Goal: Information Seeking & Learning: Learn about a topic

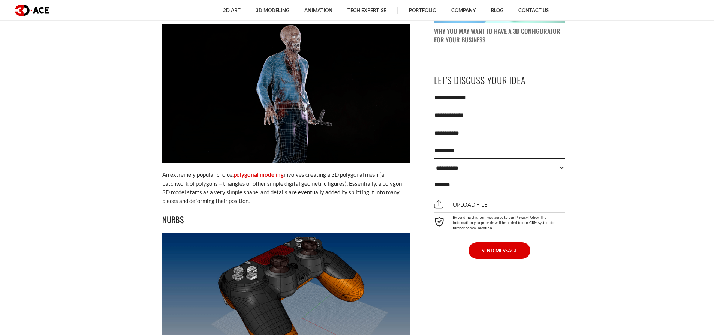
drag, startPoint x: 127, startPoint y: 99, endPoint x: 136, endPoint y: 103, distance: 10.4
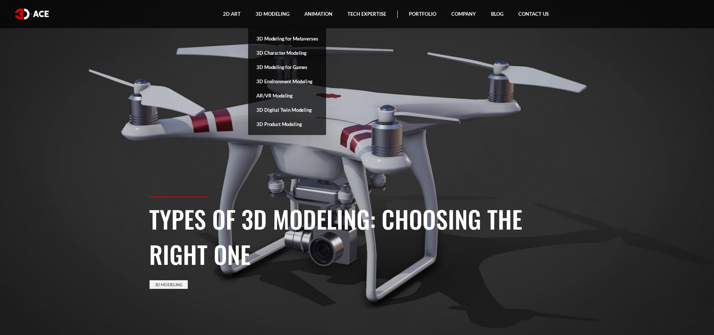
click at [291, 52] on link "3D Character Modeling" at bounding box center [287, 53] width 78 height 14
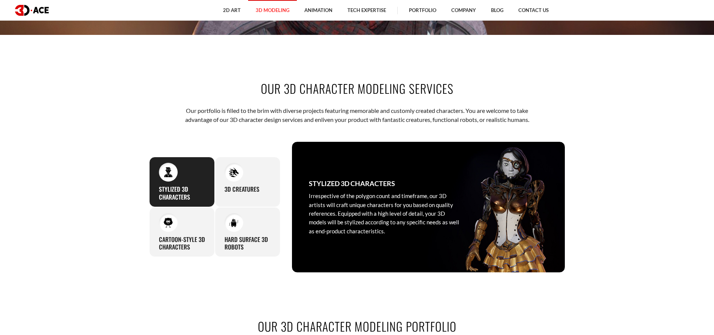
scroll to position [375, 0]
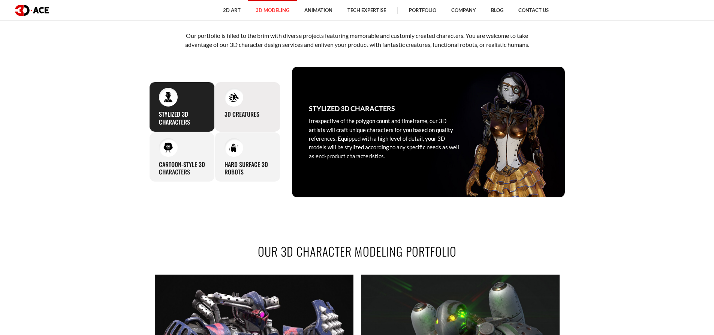
click at [246, 114] on h3 "3D Creatures" at bounding box center [242, 114] width 35 height 8
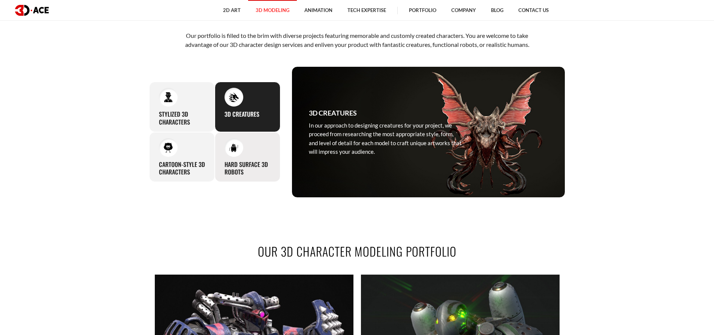
click at [242, 156] on div "Hard Surface 3D Robots Our 3D modeling professionals perfectly nail projects re…" at bounding box center [248, 157] width 66 height 50
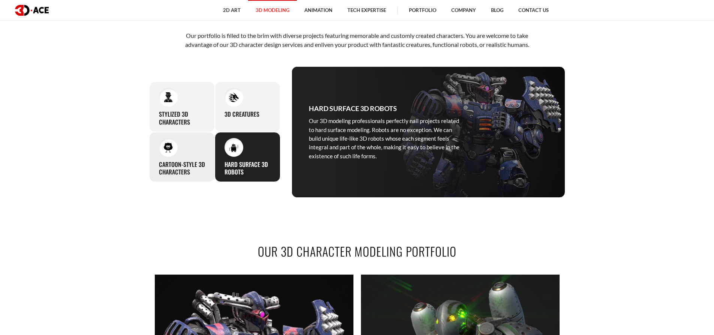
click at [163, 158] on div "Cartoon-Style 3D Characters Artists at our studio will skillfully create 3D car…" at bounding box center [182, 157] width 66 height 50
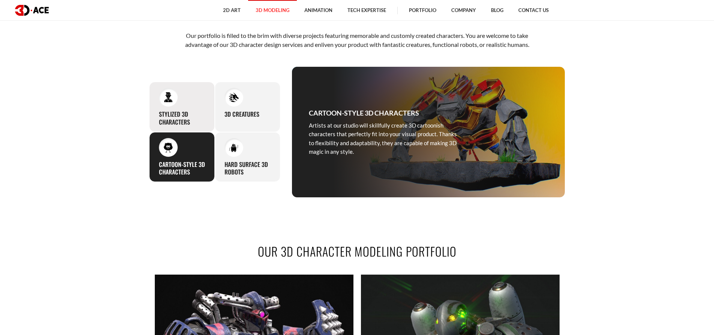
click at [184, 111] on h3 "Stylized 3D Characters" at bounding box center [182, 118] width 46 height 16
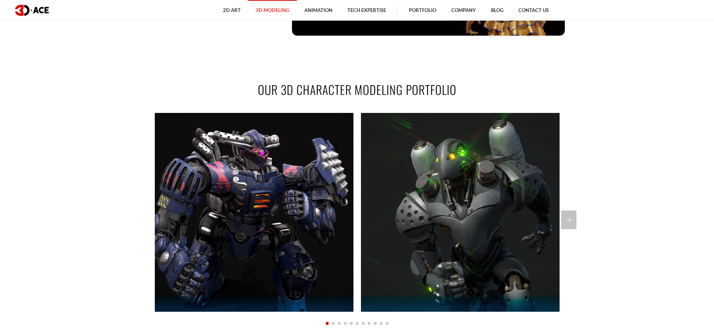
scroll to position [600, 0]
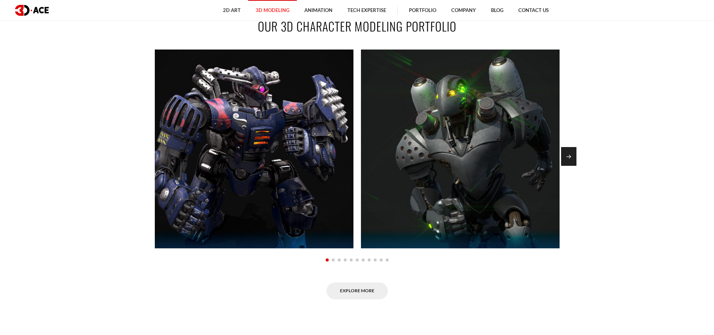
click at [569, 154] on div "Next slide" at bounding box center [568, 156] width 15 height 19
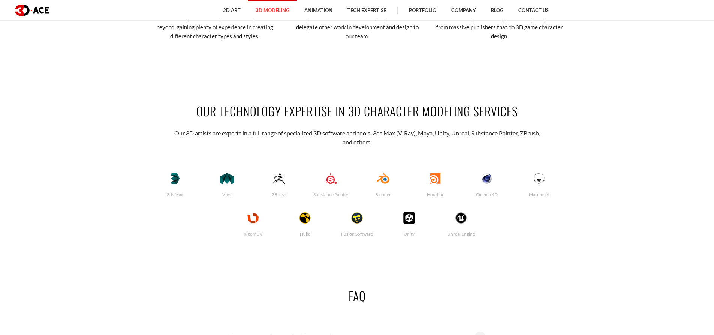
scroll to position [1520, 0]
click at [283, 176] on img at bounding box center [279, 177] width 37 height 12
click at [285, 195] on p "ZBrush" at bounding box center [278, 195] width 57 height 6
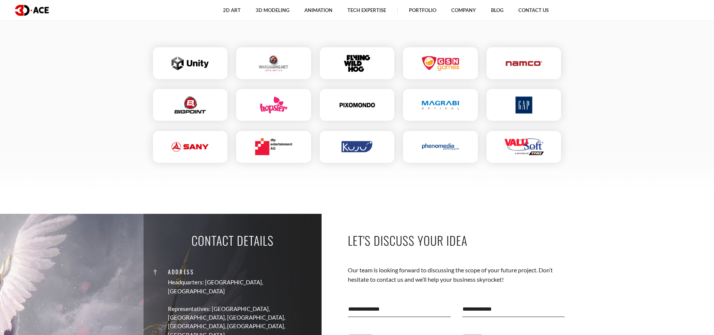
scroll to position [2148, 0]
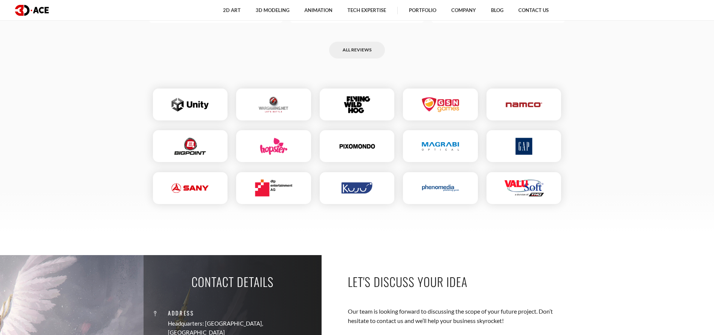
click at [193, 113] on img at bounding box center [190, 104] width 37 height 17
click at [350, 101] on div at bounding box center [357, 104] width 82 height 39
click at [352, 58] on link "All reviews" at bounding box center [357, 50] width 56 height 17
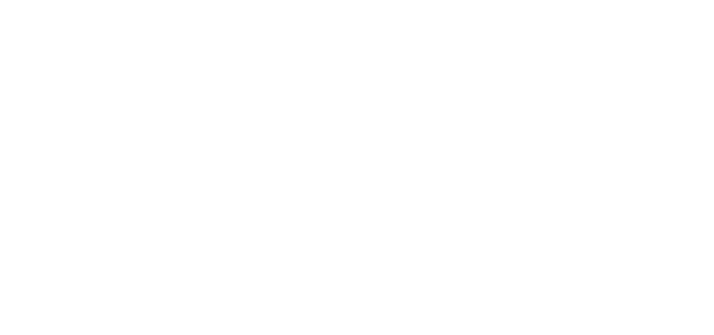
scroll to position [2310, 0]
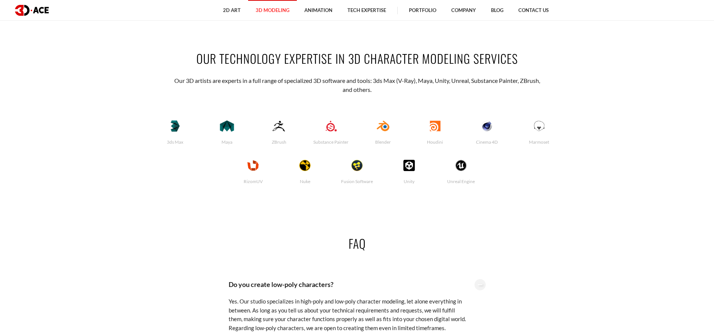
scroll to position [1530, 0]
